Goal: Information Seeking & Learning: Learn about a topic

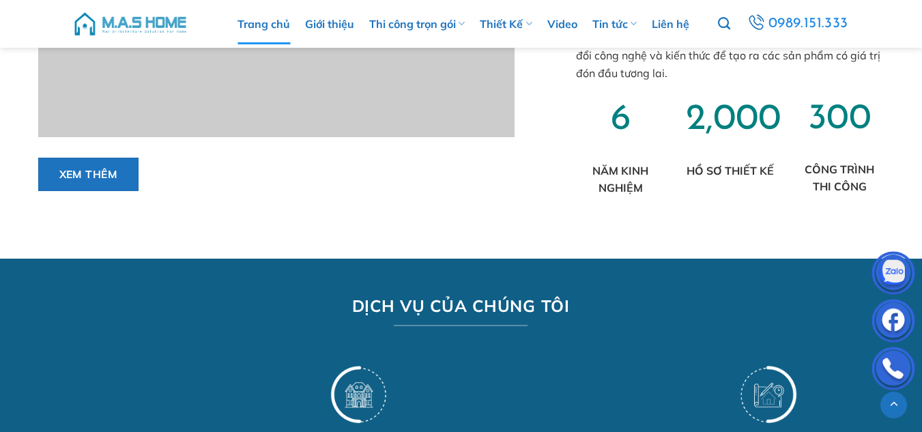
scroll to position [956, 0]
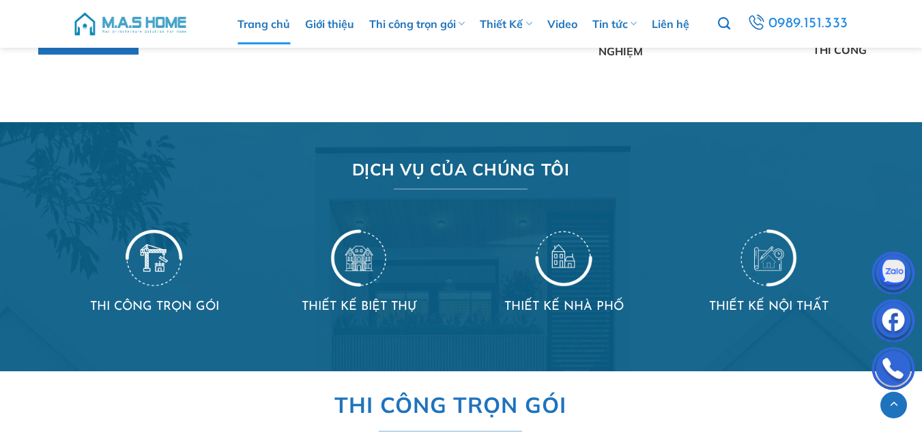
click at [159, 258] on img at bounding box center [154, 256] width 57 height 59
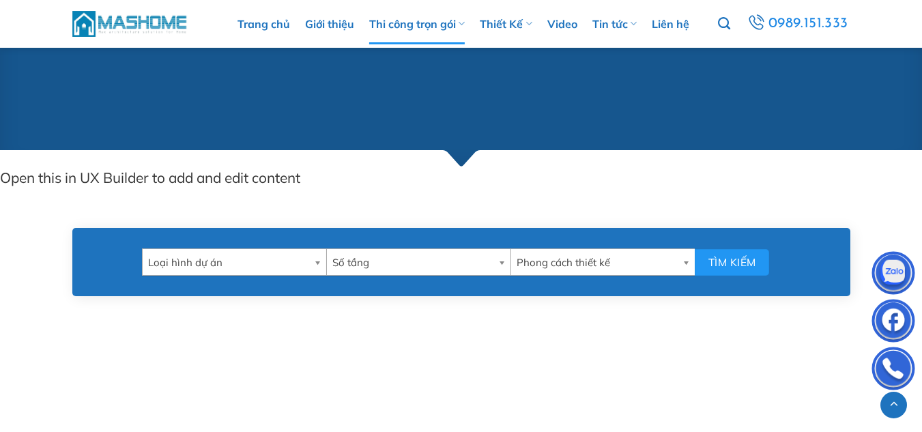
scroll to position [683, 0]
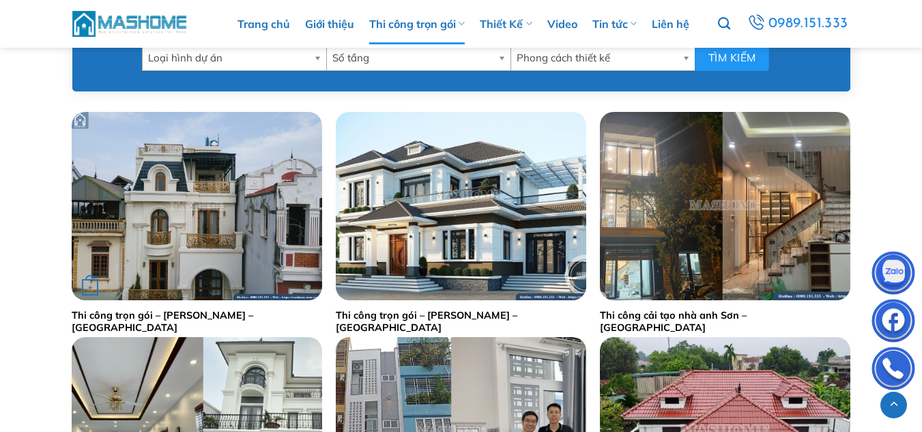
click at [167, 228] on img "Thi công trọn gói - Anh Tuấn - Gia Lâm" at bounding box center [197, 206] width 251 height 188
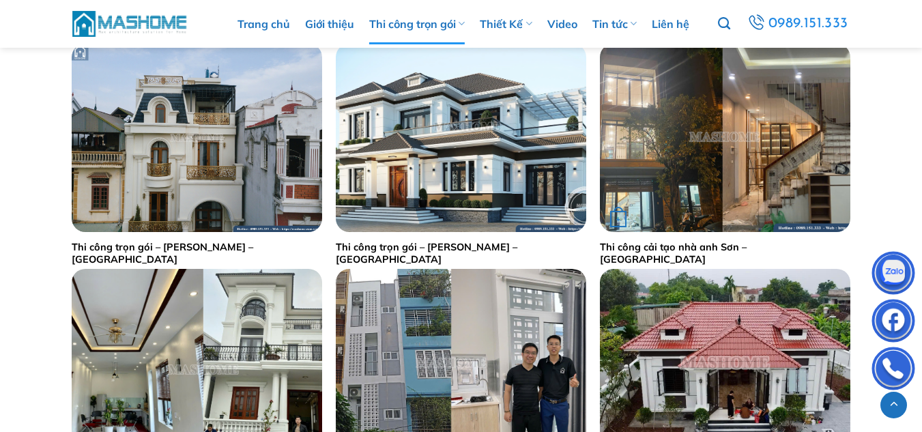
scroll to position [819, 0]
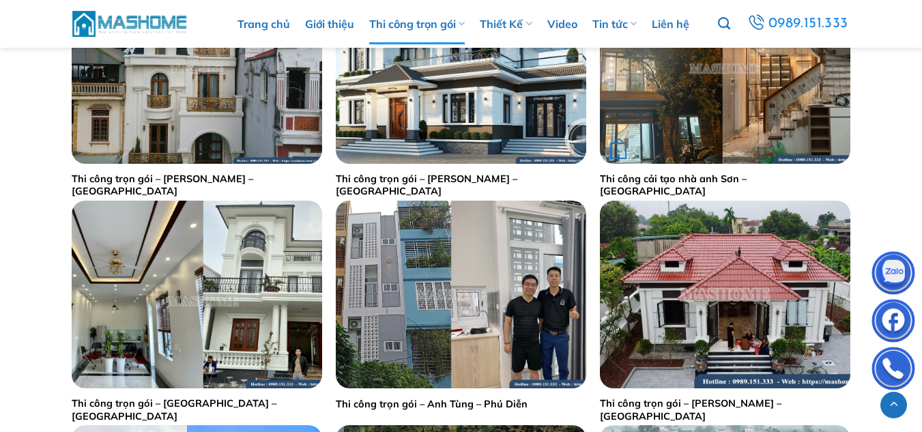
click at [696, 130] on div "+" at bounding box center [725, 69] width 251 height 188
click at [702, 101] on img "Thi công cải tạo nhà anh Sơn - Hà Đông" at bounding box center [725, 69] width 251 height 188
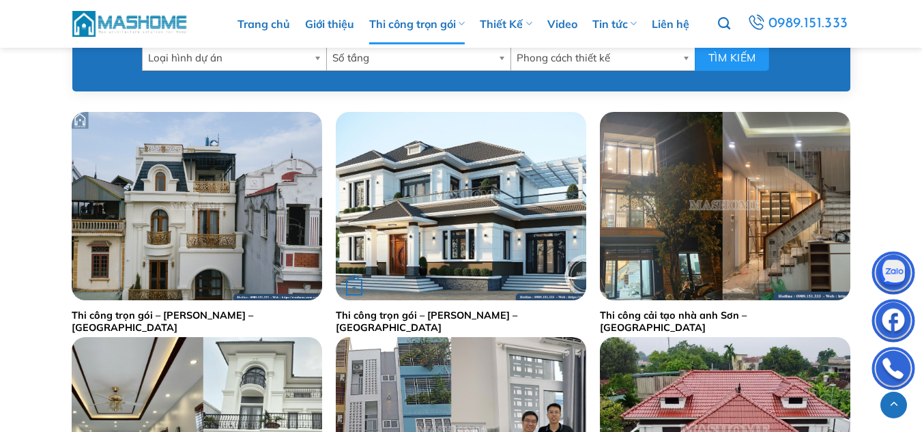
click at [435, 245] on img "Thi công trọn gói - Anh Hiếu - Thanh Hoá" at bounding box center [461, 206] width 251 height 188
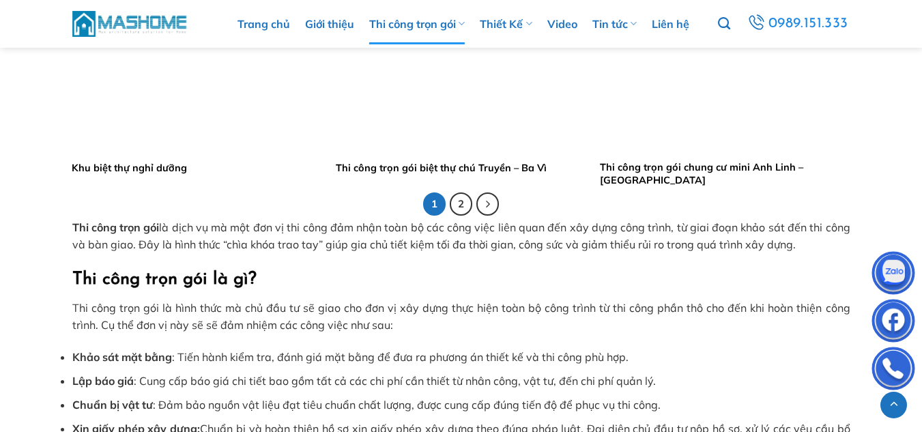
scroll to position [2936, 0]
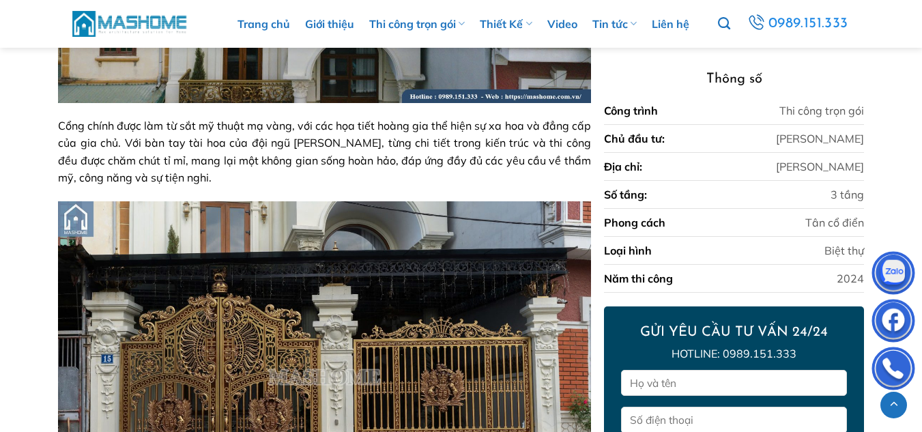
scroll to position [2182, 0]
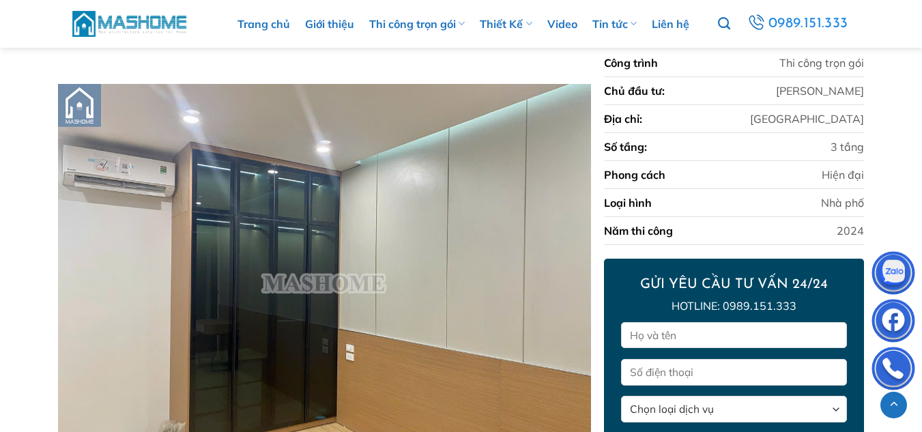
scroll to position [2363, 0]
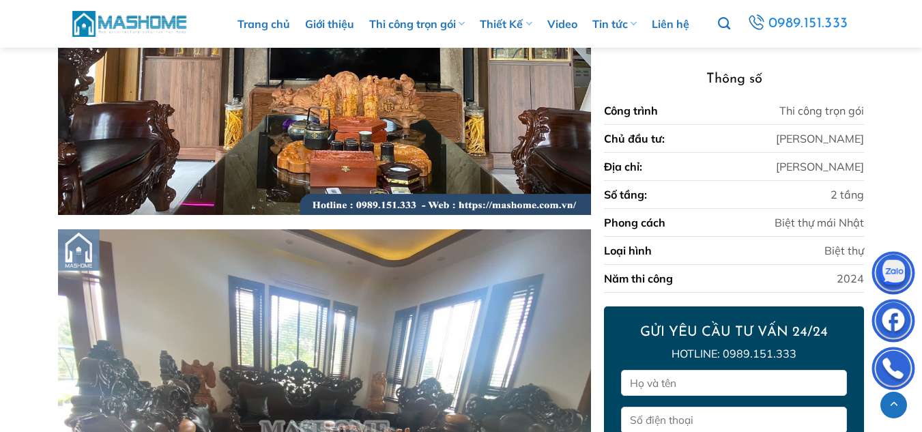
scroll to position [3320, 0]
